Goal: Transaction & Acquisition: Purchase product/service

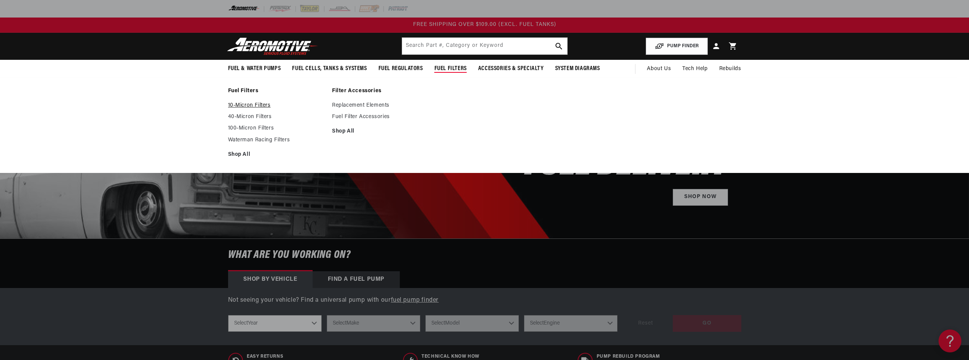
click at [258, 107] on link "10-Micron Filters" at bounding box center [276, 105] width 97 height 7
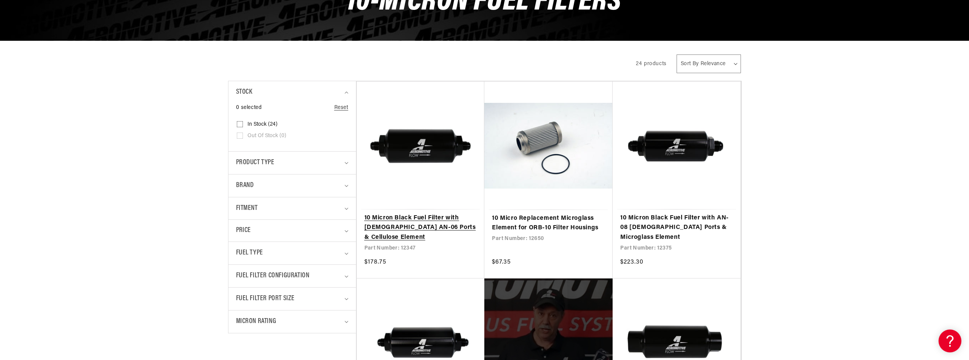
scroll to position [152, 0]
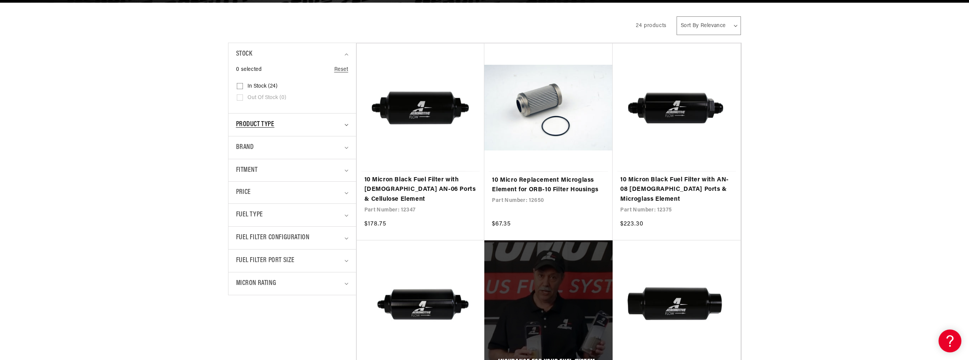
click at [265, 121] on span "Product type" at bounding box center [255, 124] width 38 height 11
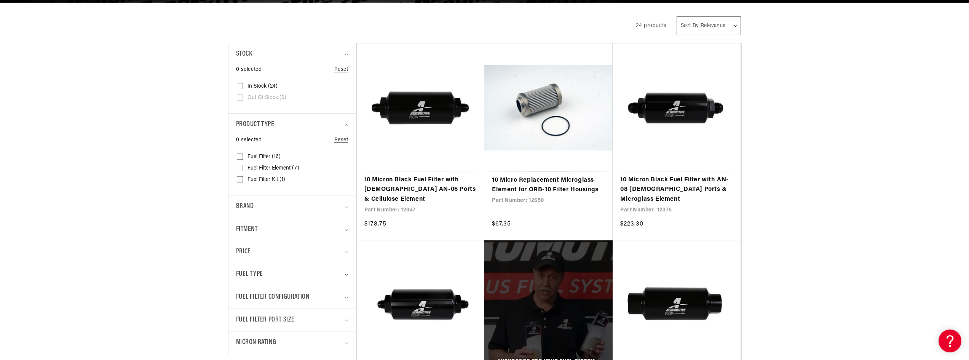
click at [262, 158] on span "Fuel Filter (16)" at bounding box center [263, 156] width 33 height 7
click at [243, 158] on input "Fuel Filter (16) Fuel Filter (16 products)" at bounding box center [240, 158] width 6 height 6
checkbox input "true"
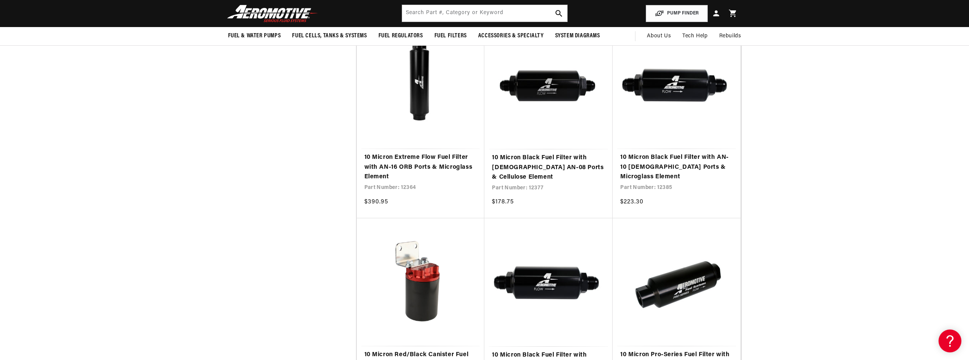
scroll to position [723, 0]
